Goal: Transaction & Acquisition: Purchase product/service

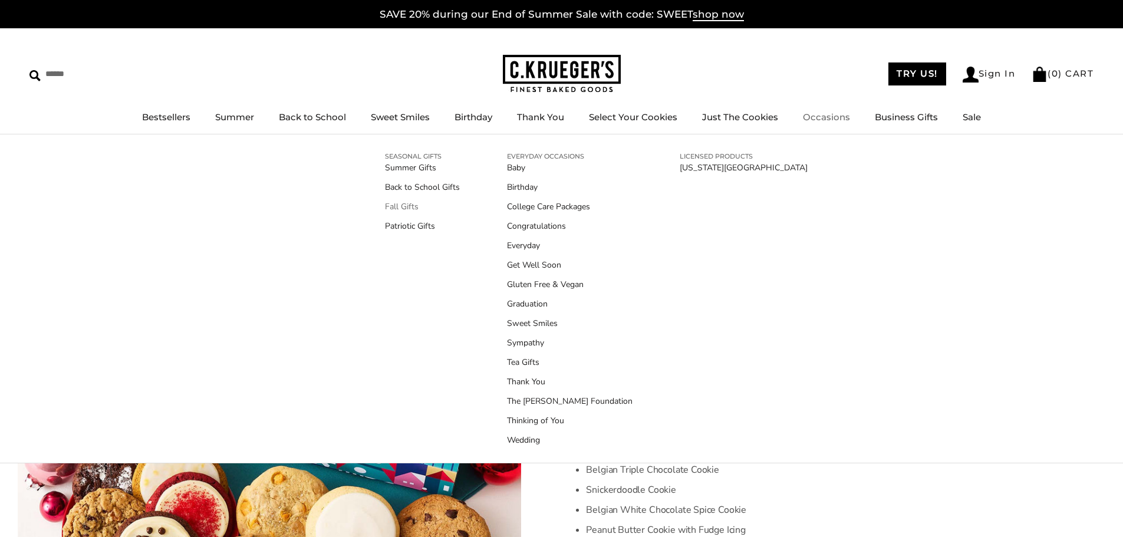
click at [407, 207] on link "Fall Gifts" at bounding box center [422, 206] width 75 height 12
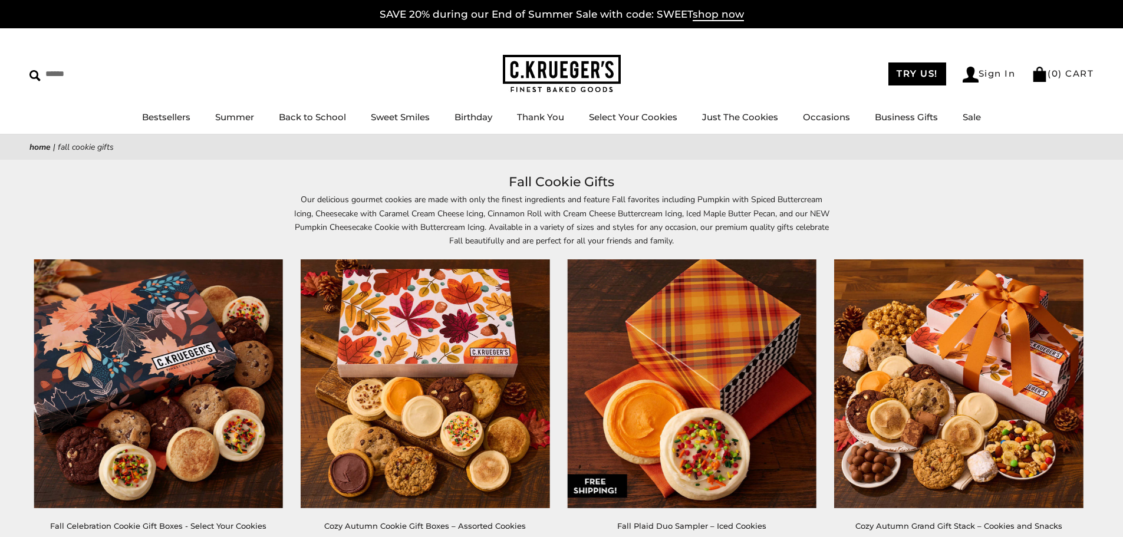
drag, startPoint x: 1019, startPoint y: 196, endPoint x: 998, endPoint y: 184, distance: 23.8
click at [1018, 196] on div "Our delicious gourmet cookies are made with only the finest ingredients and fea…" at bounding box center [561, 220] width 1123 height 54
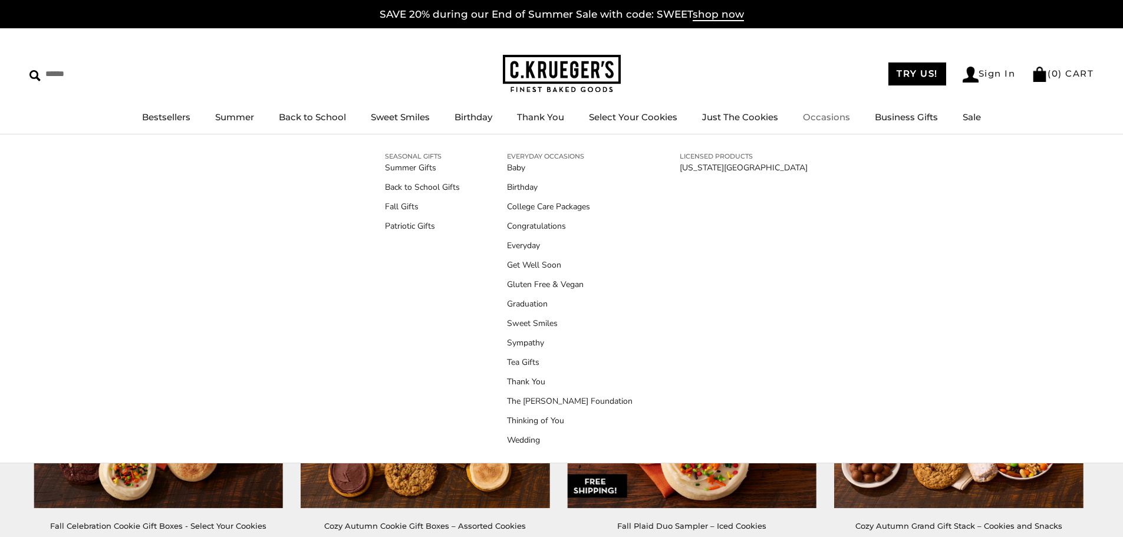
click at [820, 116] on link "Occasions" at bounding box center [826, 116] width 47 height 11
click at [401, 206] on link "Fall Gifts" at bounding box center [422, 206] width 75 height 12
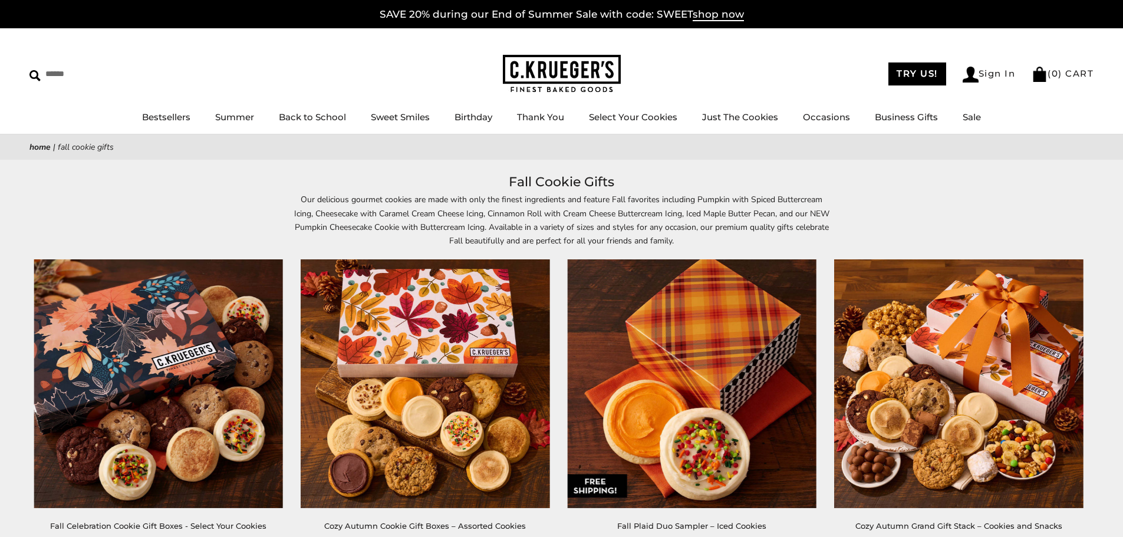
click at [277, 58] on div "****** TRY US! Sign In ( 0 ) CART ( 0 ) CART Bestsellers Summer Summer Vibes Su…" at bounding box center [561, 81] width 1123 height 106
click at [552, 66] on img at bounding box center [562, 74] width 118 height 38
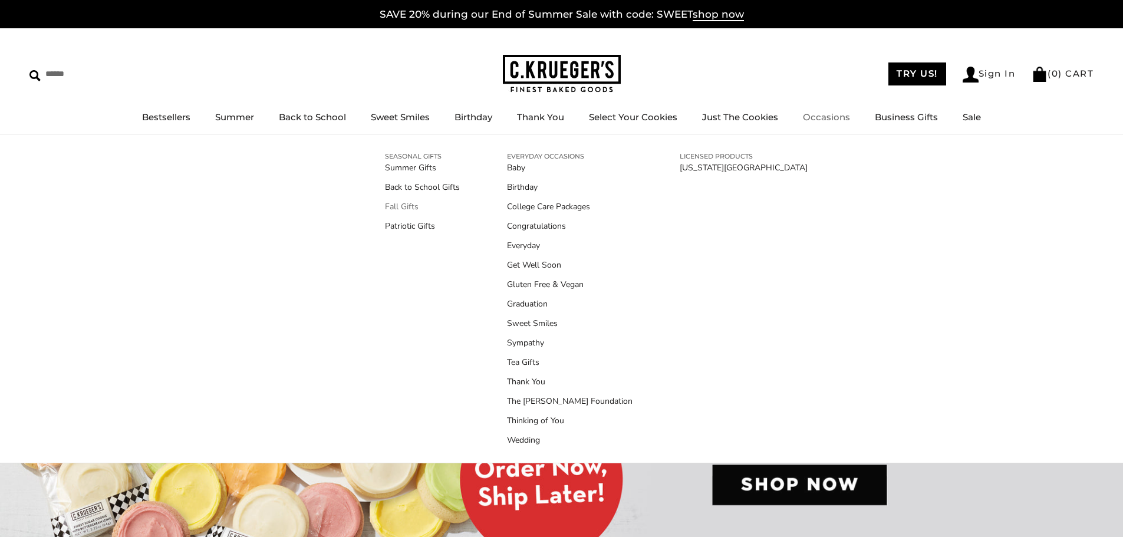
click at [411, 203] on link "Fall Gifts" at bounding box center [422, 206] width 75 height 12
